Goal: Use online tool/utility: Utilize a website feature to perform a specific function

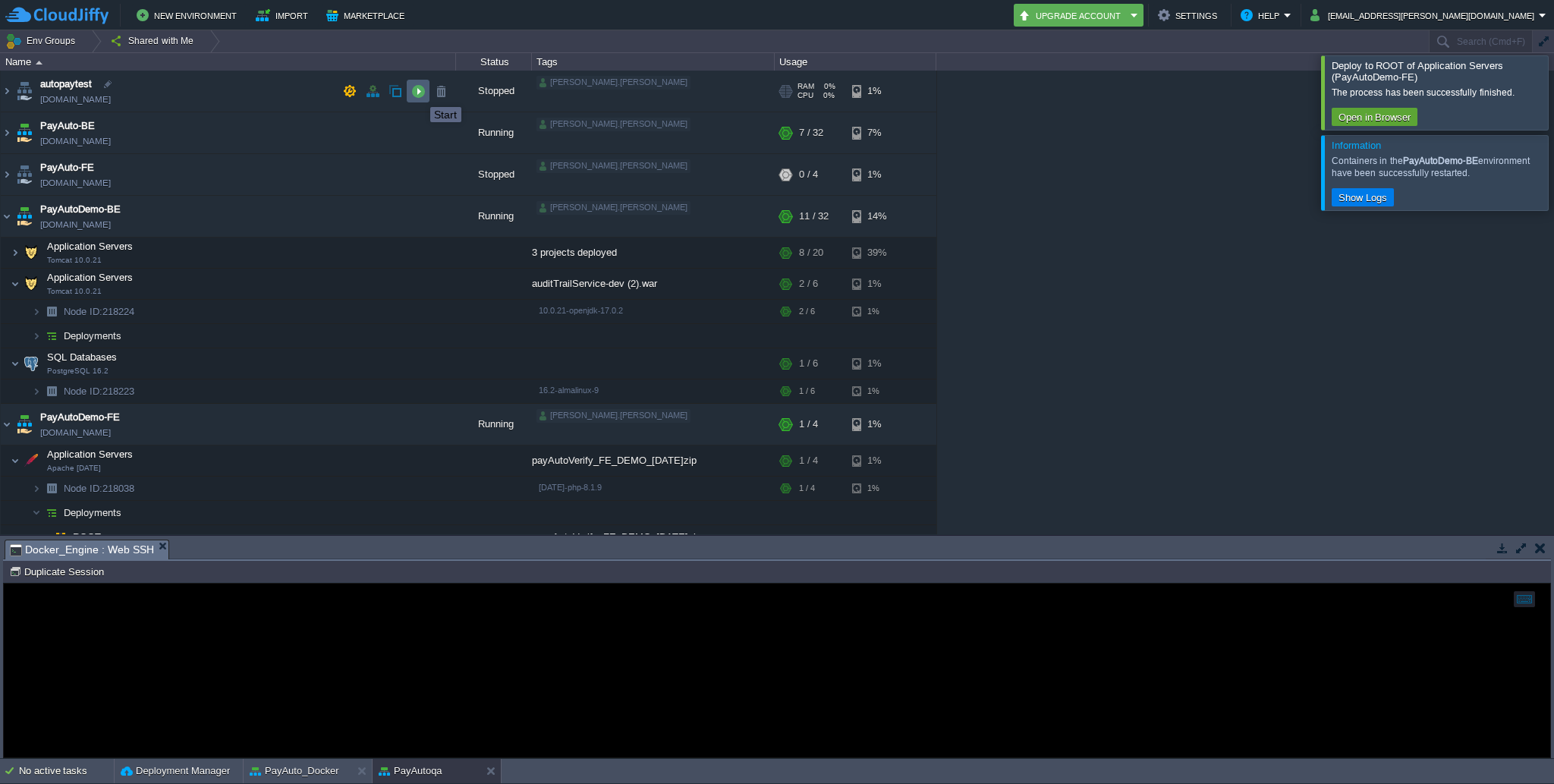
click at [419, 93] on button "button" at bounding box center [418, 91] width 14 height 14
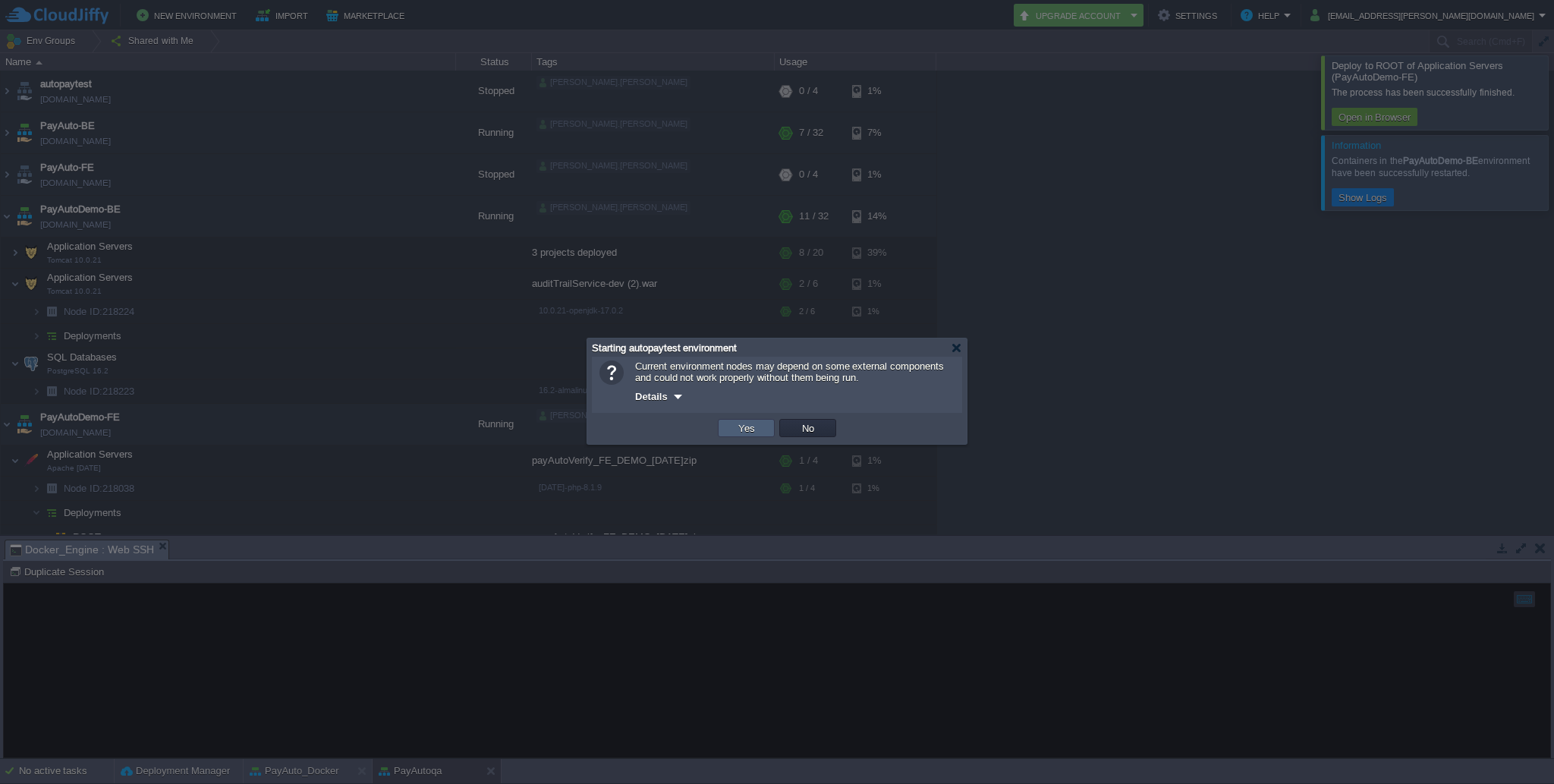
click at [756, 427] on button "Yes" at bounding box center [747, 428] width 26 height 14
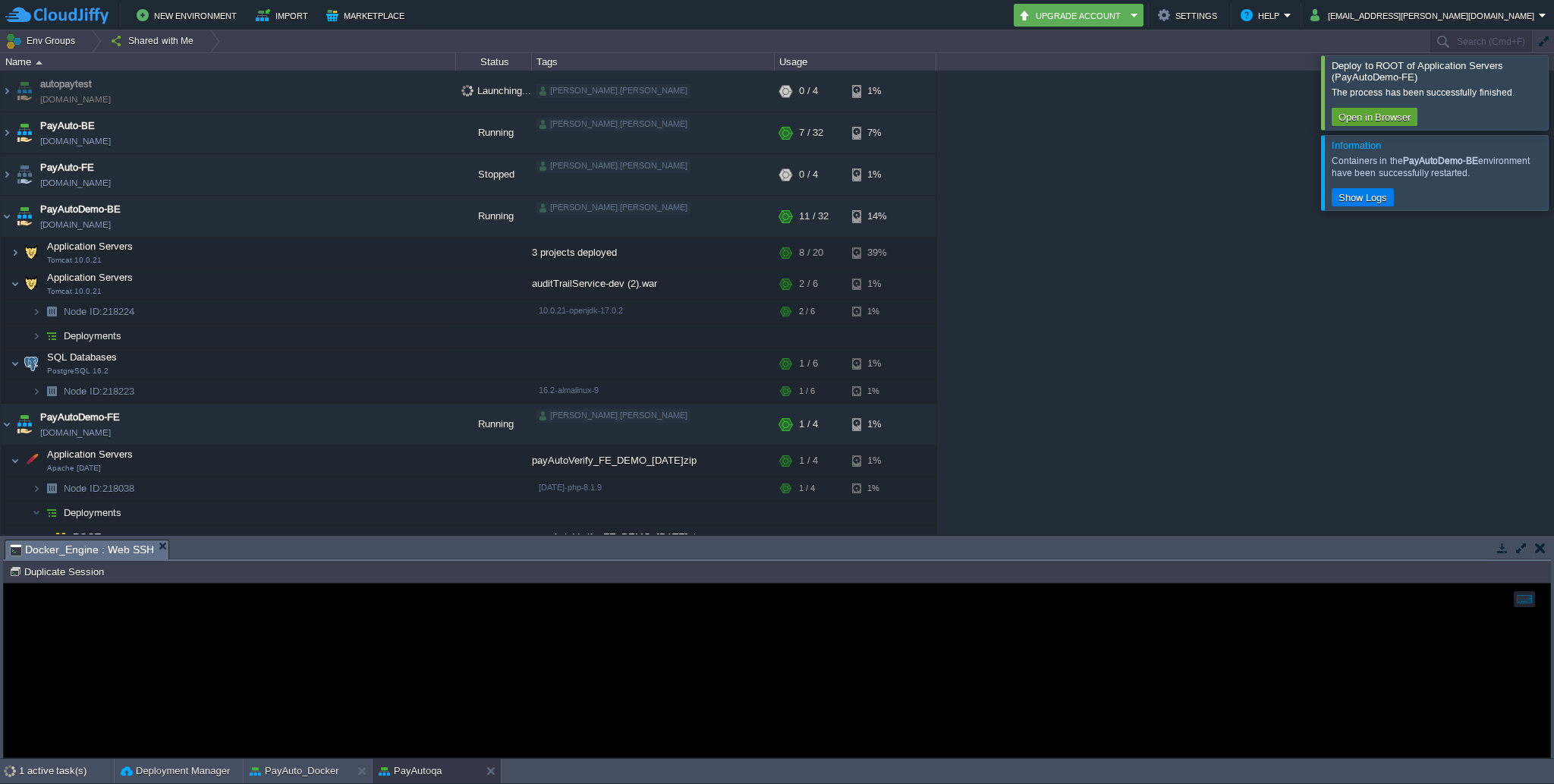
click at [1553, 94] on div at bounding box center [1572, 92] width 0 height 74
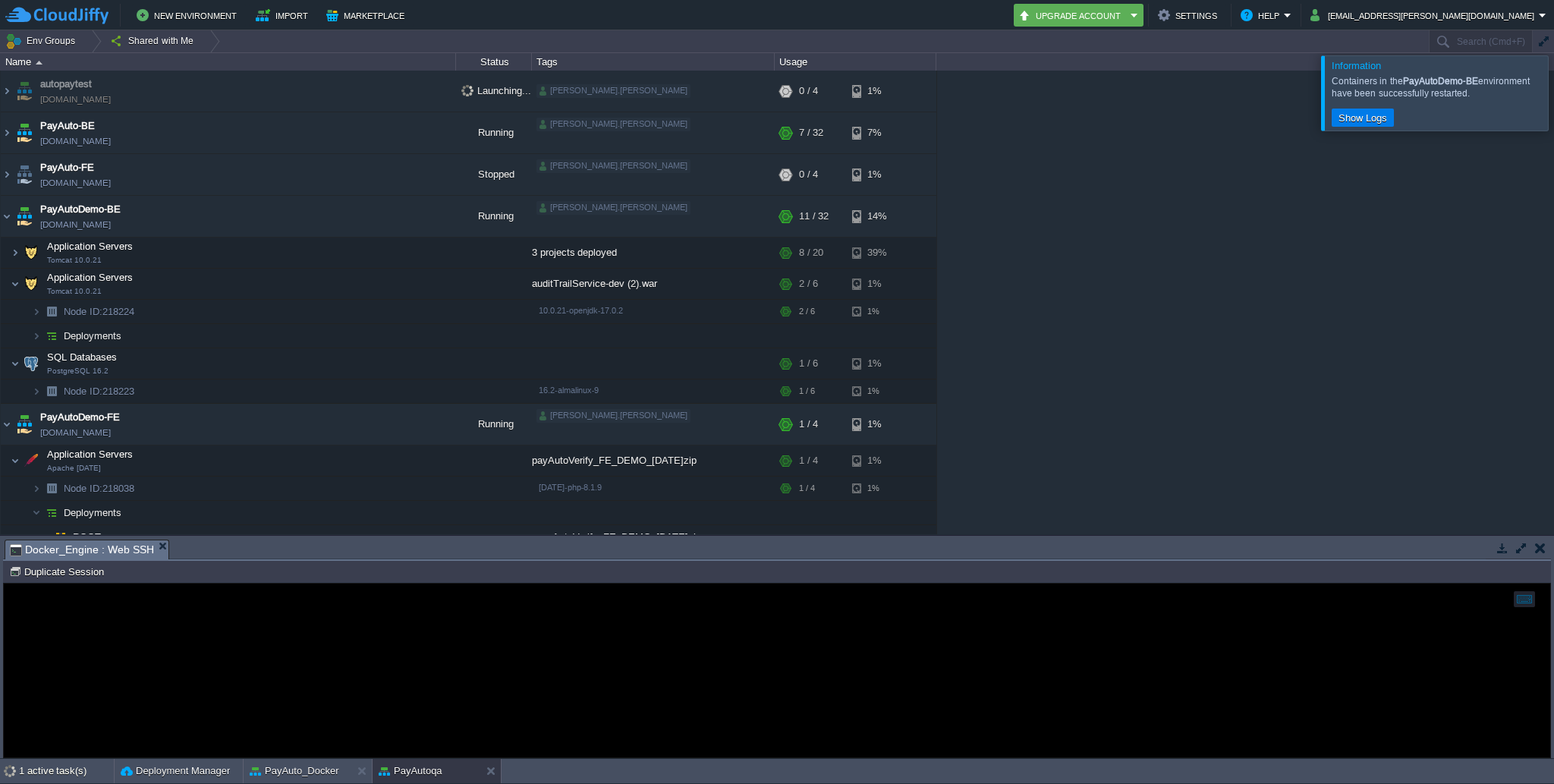
click at [1553, 98] on div at bounding box center [1572, 93] width 0 height 75
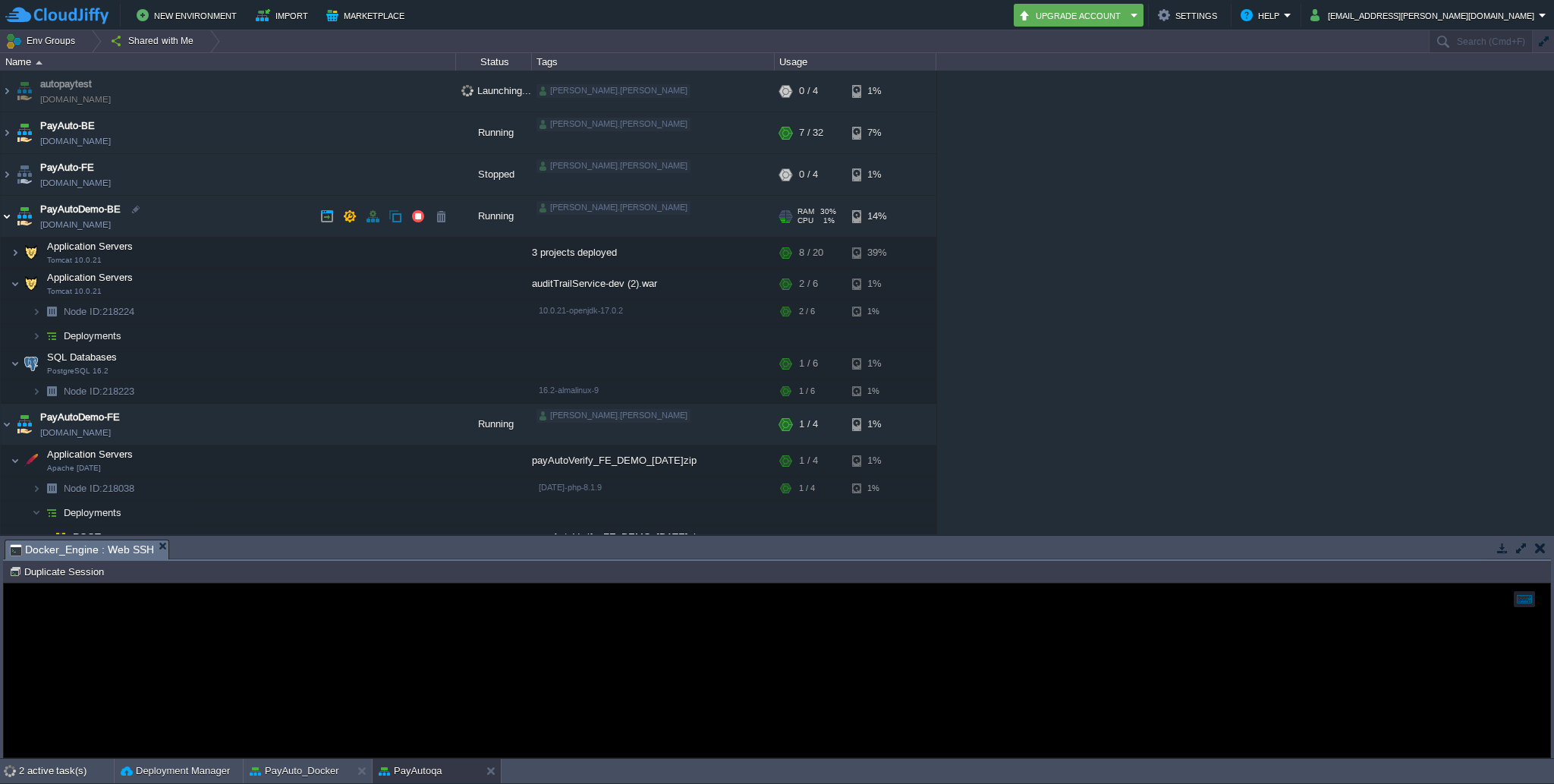
click at [10, 215] on img at bounding box center [7, 216] width 12 height 41
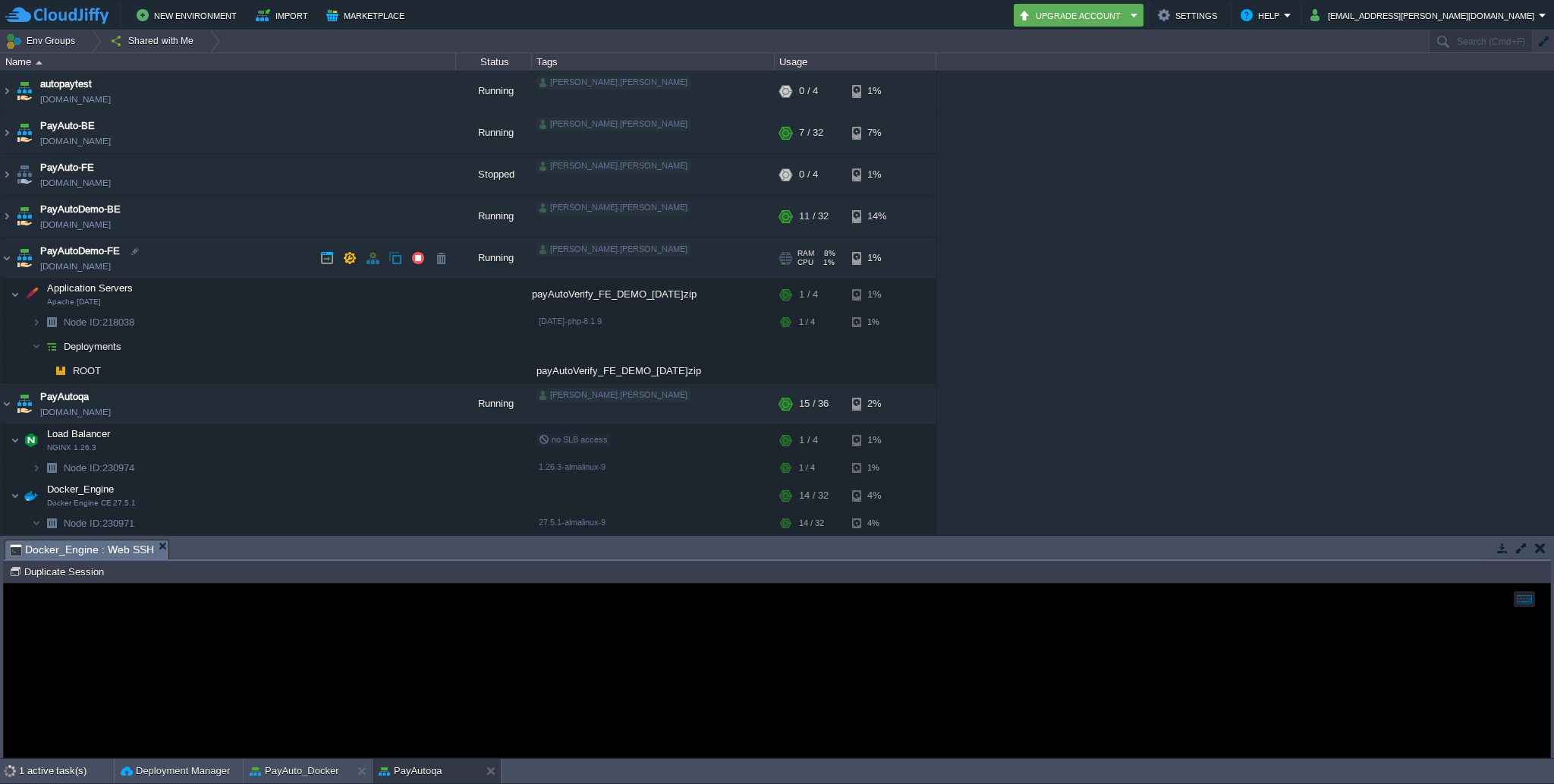
click at [13, 257] on td "PayAutoDemo-FE [DOMAIN_NAME]" at bounding box center [228, 258] width 455 height 42
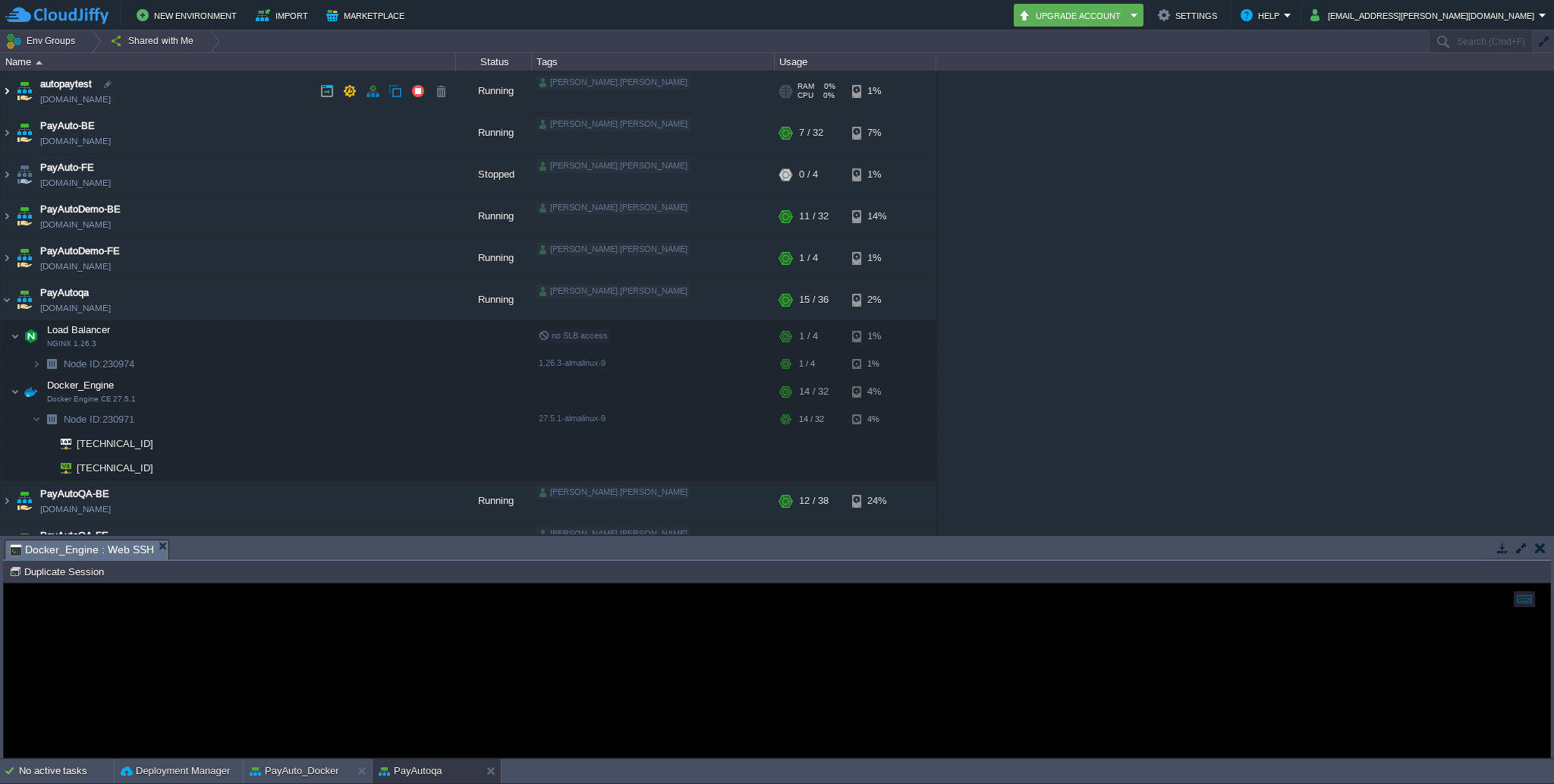
click at [9, 88] on img at bounding box center [7, 91] width 12 height 41
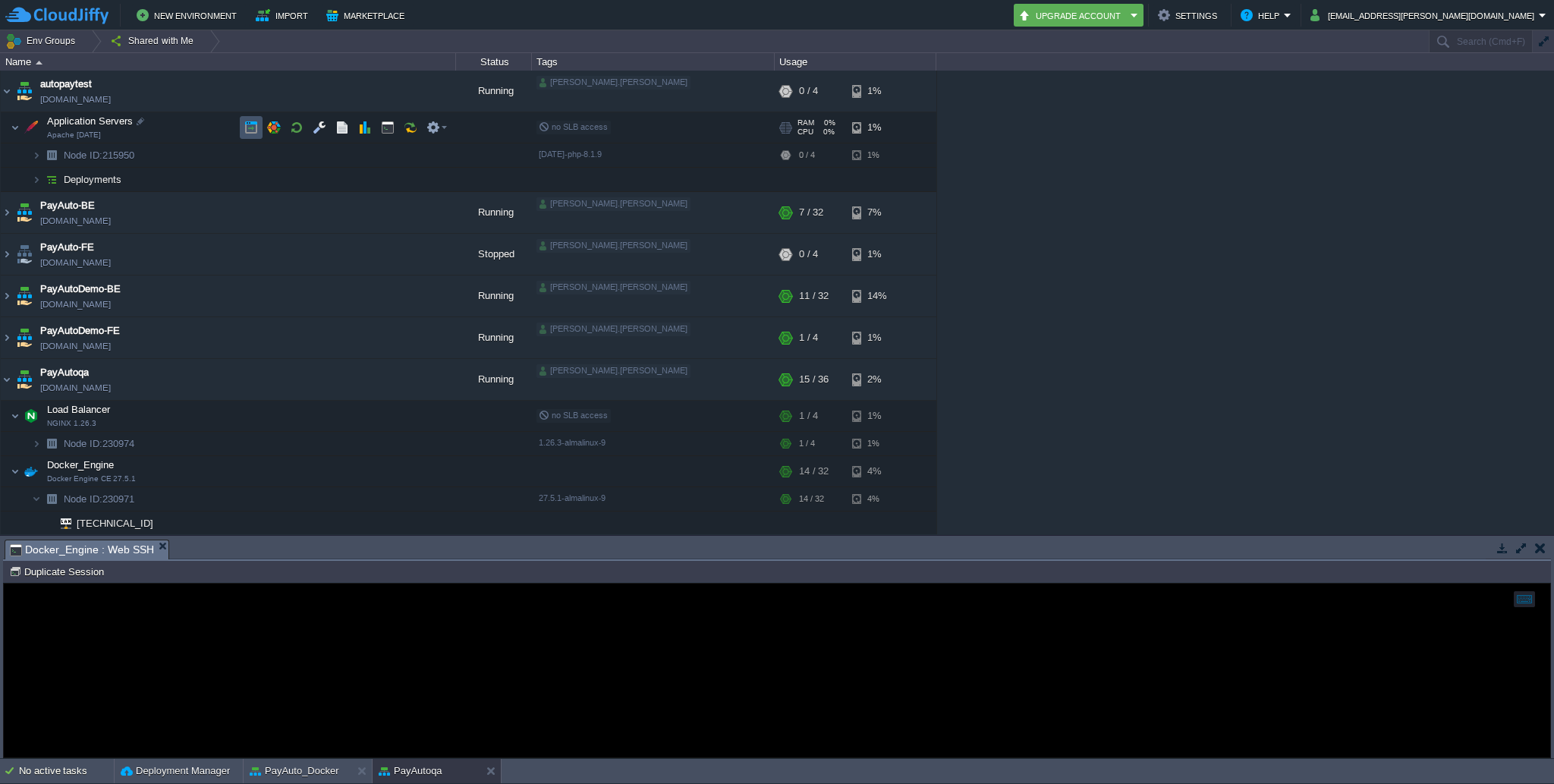
click at [252, 130] on button "button" at bounding box center [252, 127] width 14 height 14
click at [419, 95] on button "button" at bounding box center [418, 91] width 14 height 14
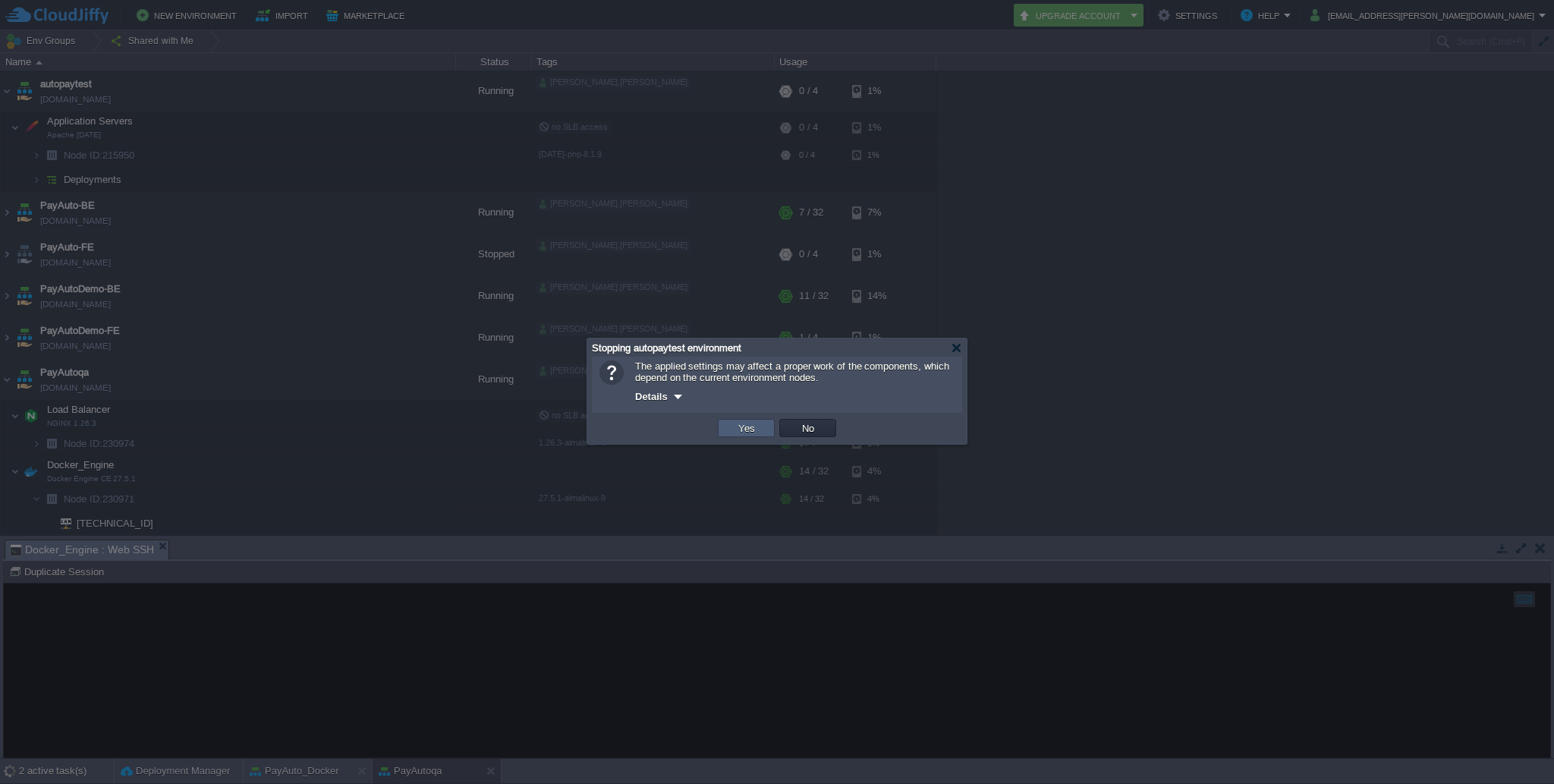
click at [755, 428] on button "Yes" at bounding box center [747, 428] width 26 height 14
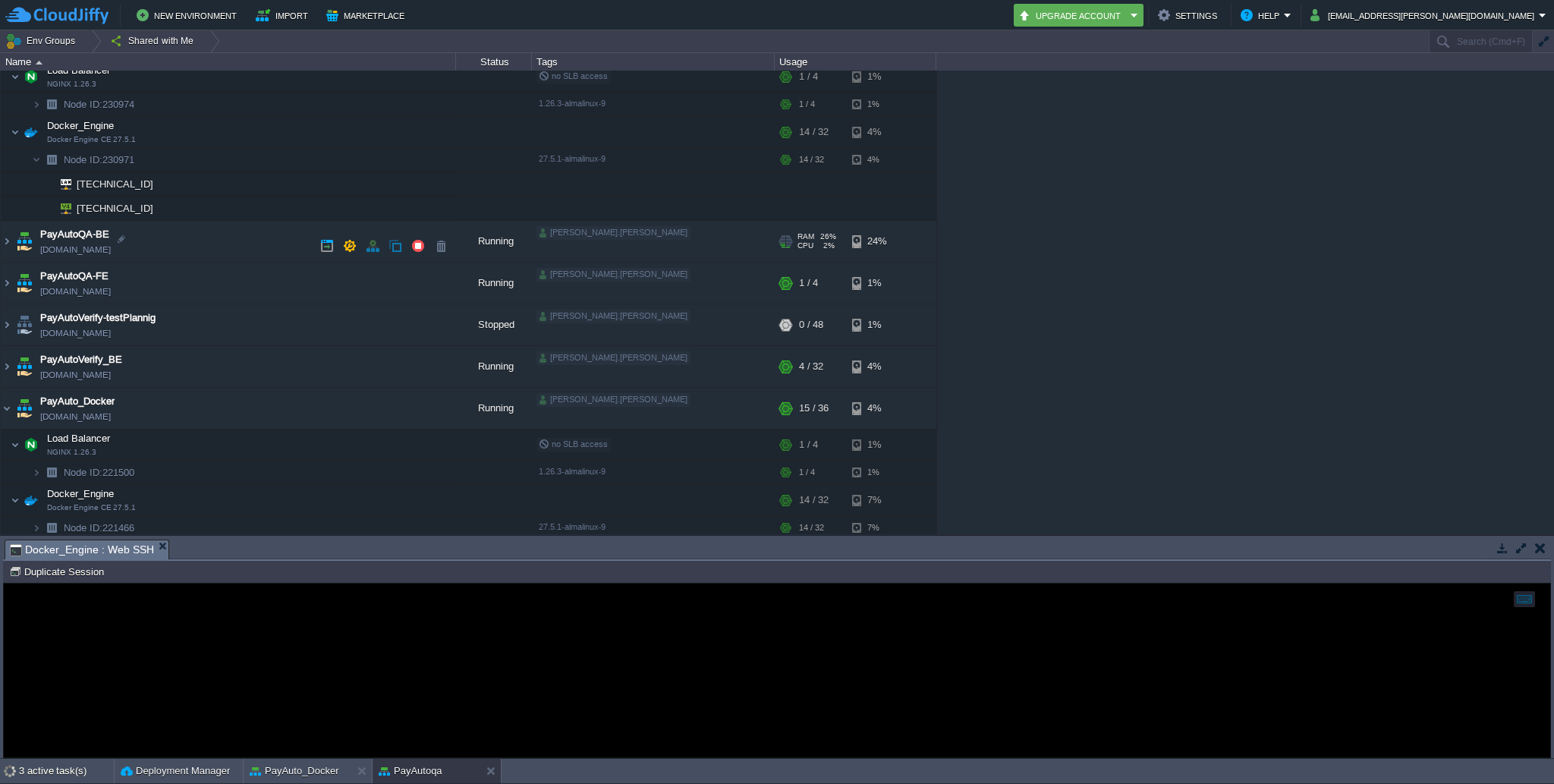
scroll to position [345, 0]
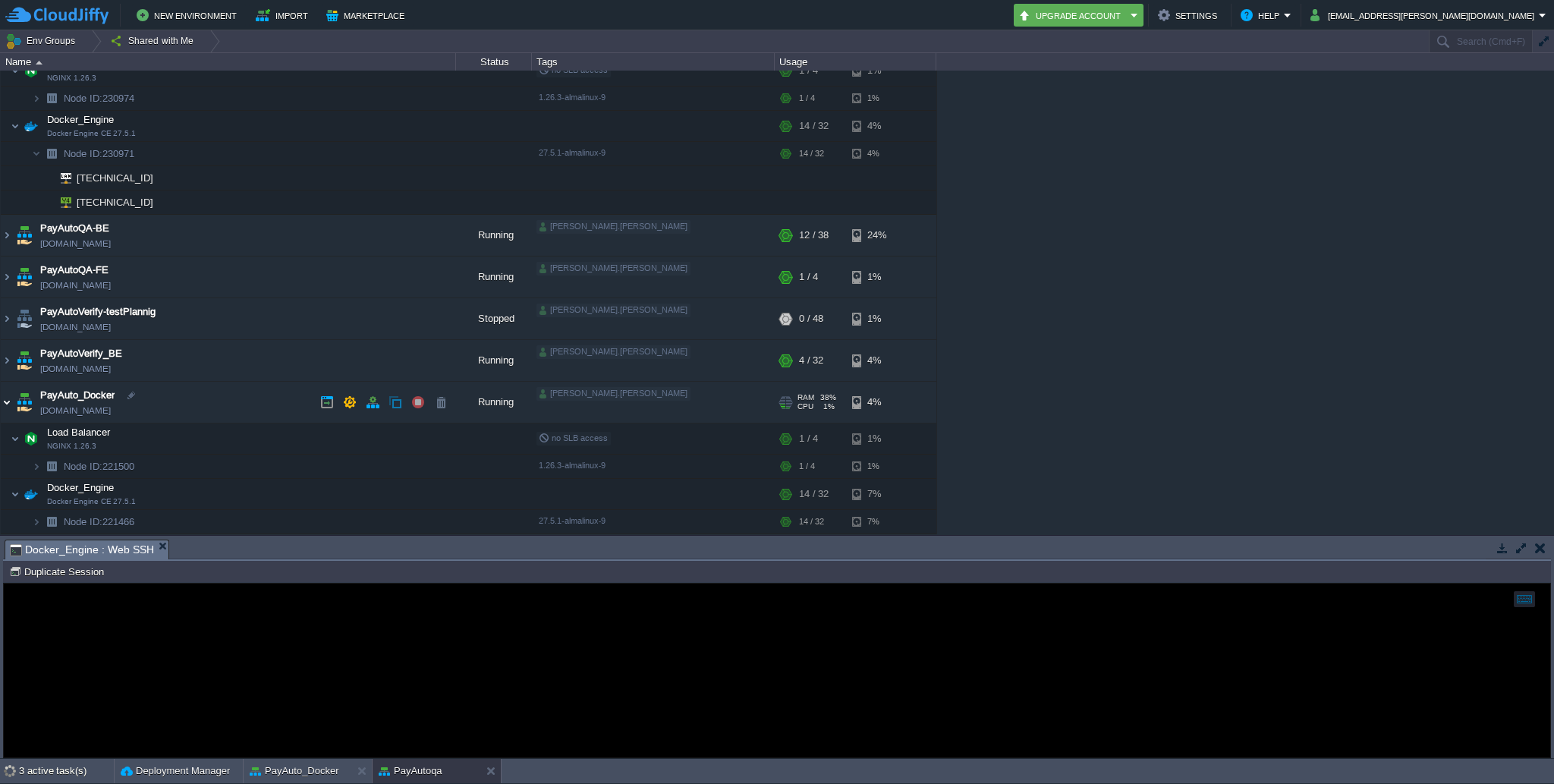
click at [6, 406] on img at bounding box center [7, 402] width 12 height 41
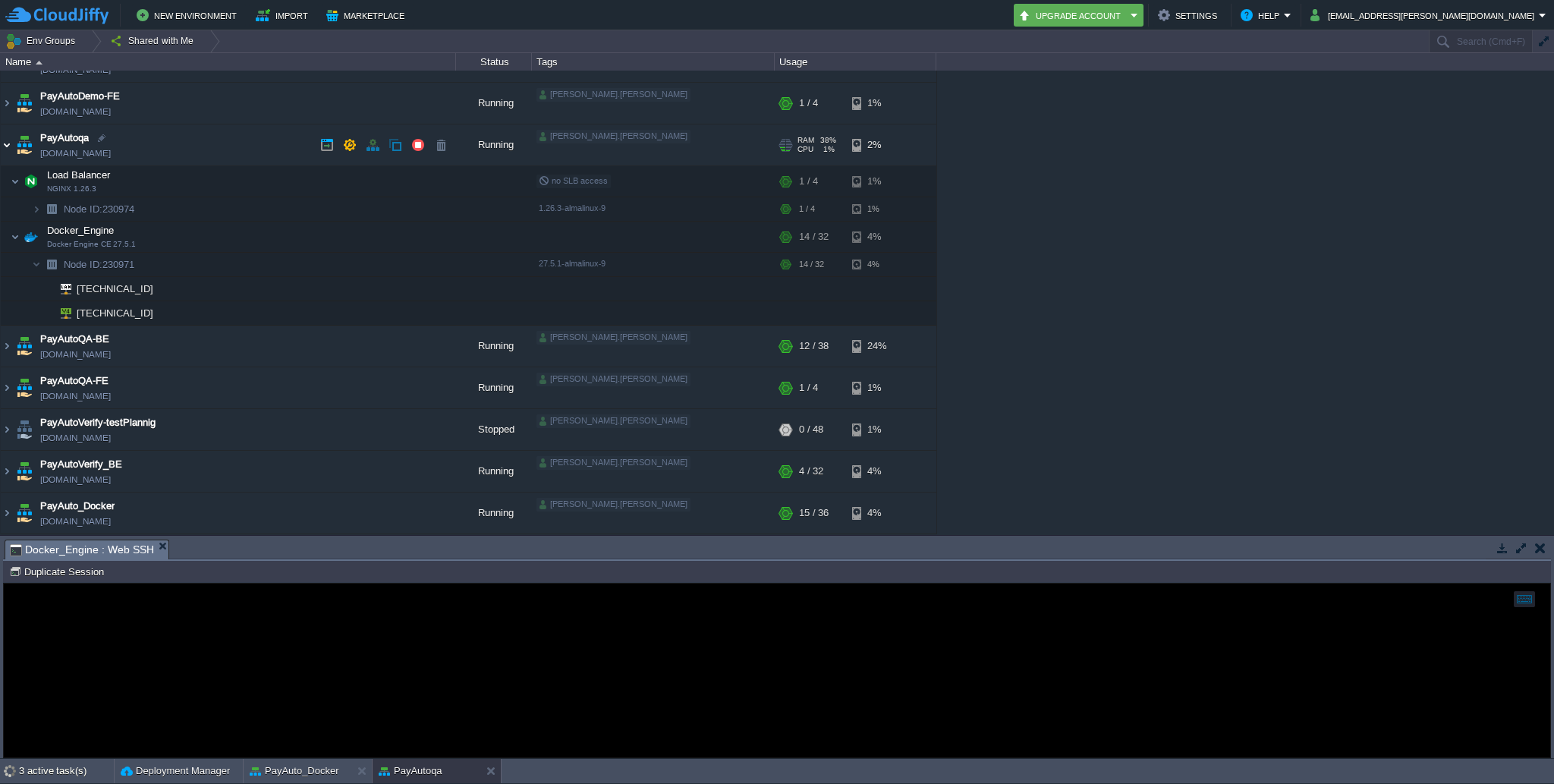
click at [7, 139] on img at bounding box center [7, 145] width 12 height 41
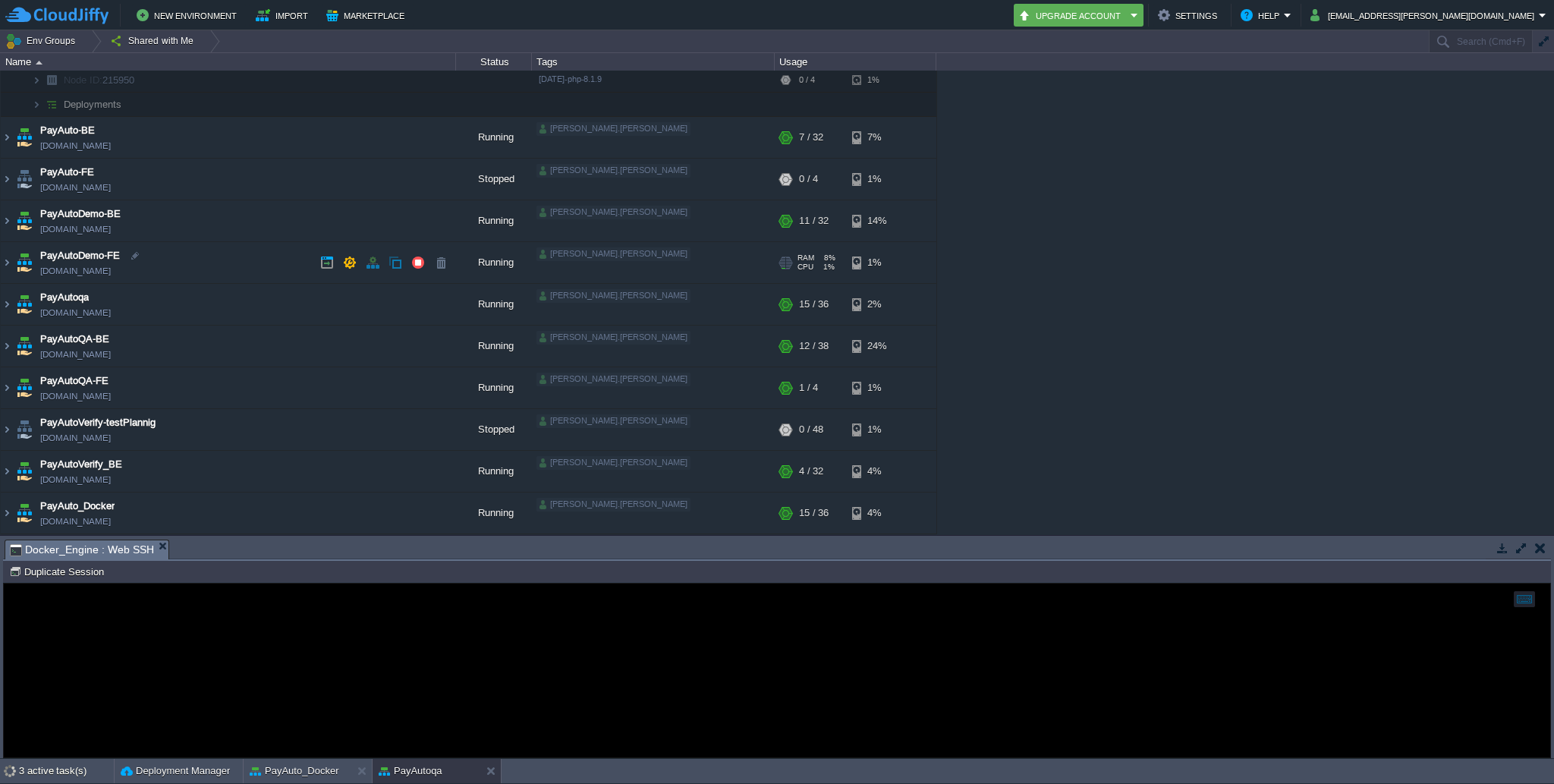
scroll to position [0, 0]
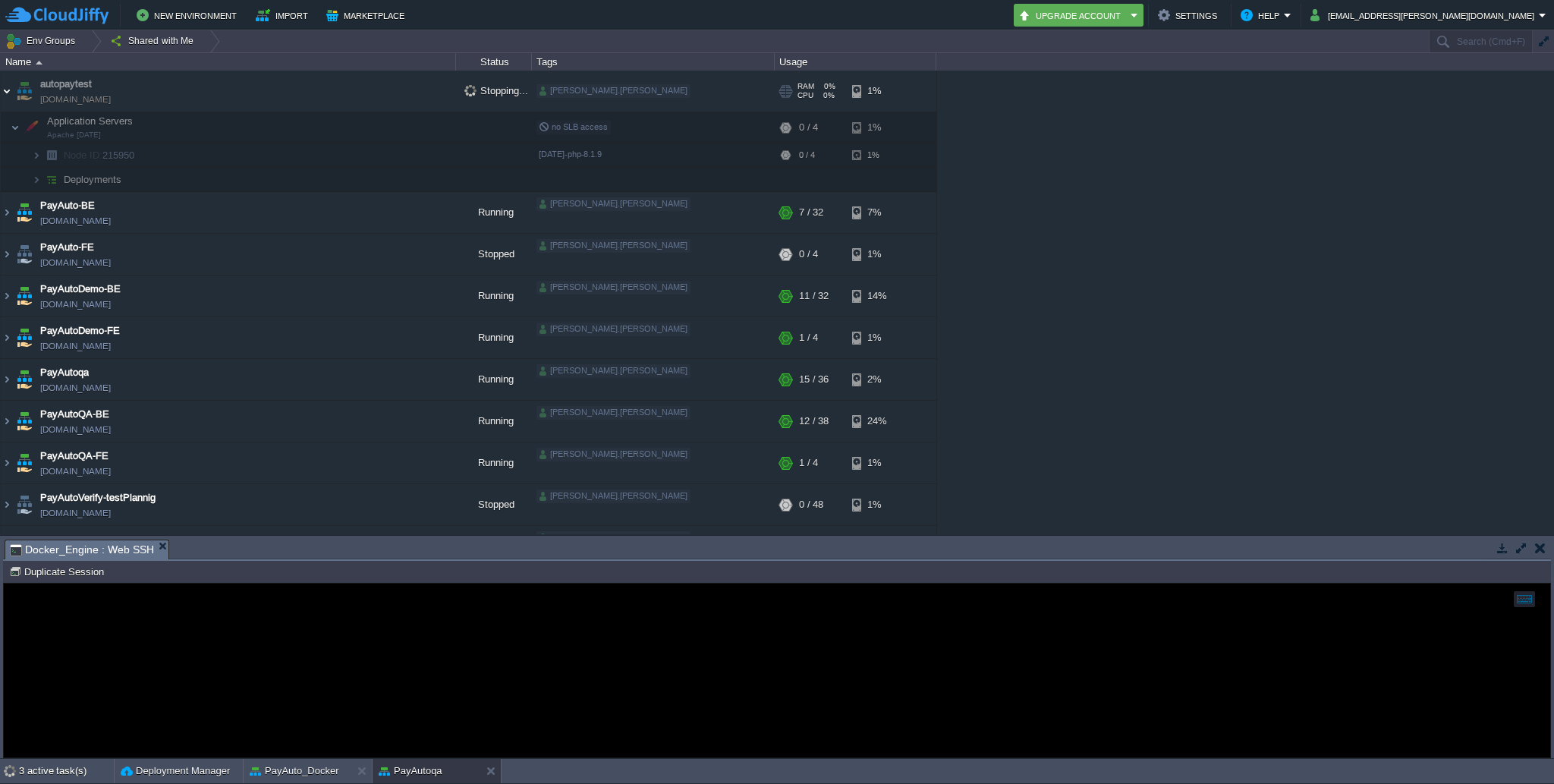
click at [10, 90] on img at bounding box center [7, 91] width 12 height 41
